Goal: Information Seeking & Learning: Learn about a topic

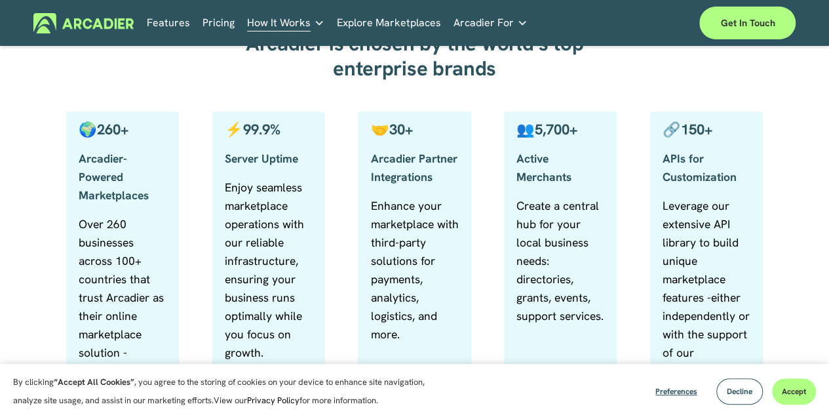
scroll to position [501, 0]
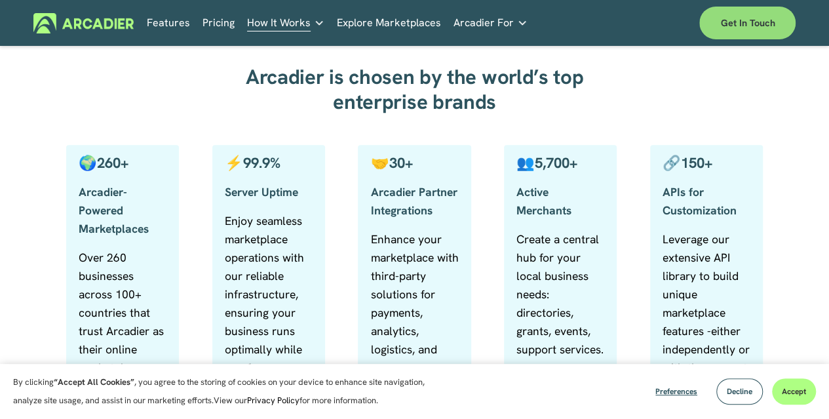
click at [740, 35] on link "Get in touch" at bounding box center [748, 23] width 96 height 33
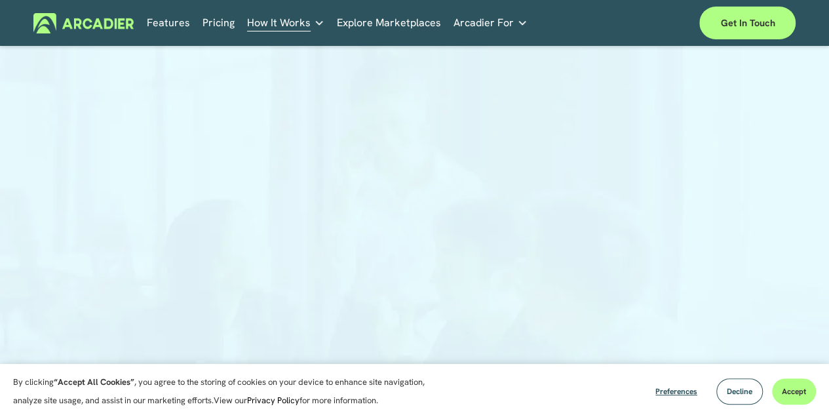
click at [222, 10] on div "Features Pricing How It Works Partners" at bounding box center [414, 23] width 763 height 33
click at [225, 19] on link "Pricing" at bounding box center [219, 23] width 32 height 20
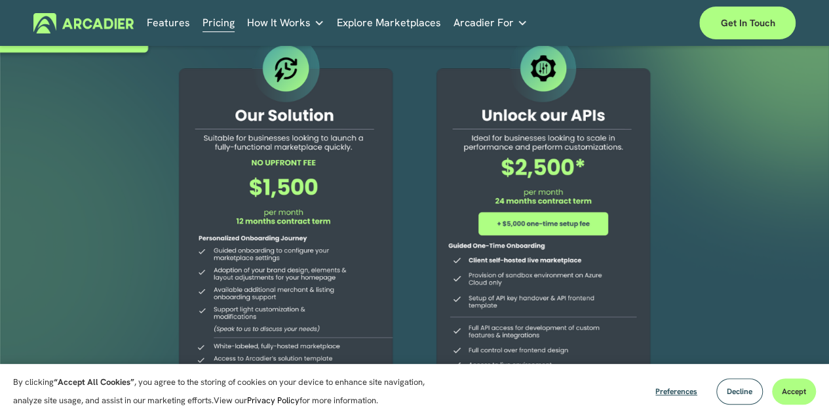
scroll to position [131, 0]
